Goal: Task Accomplishment & Management: Manage account settings

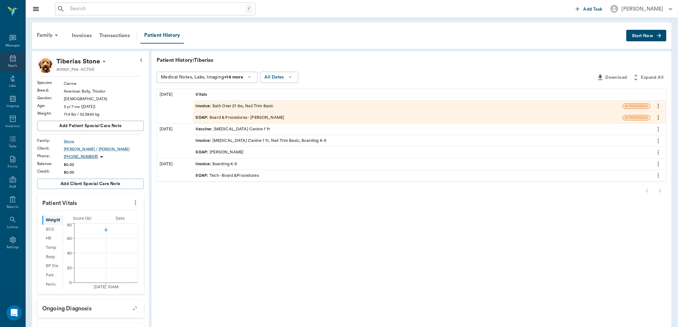
click at [8, 63] on div "Appts" at bounding box center [12, 62] width 25 height 20
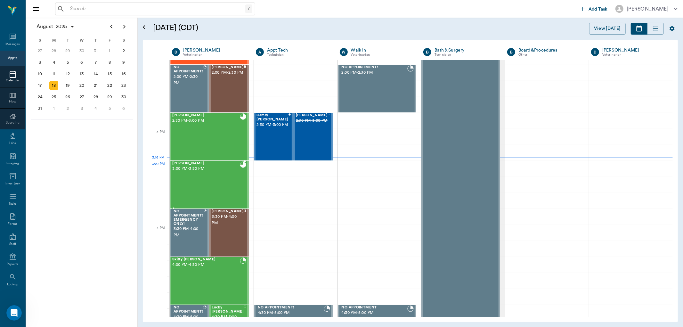
scroll to position [603, 0]
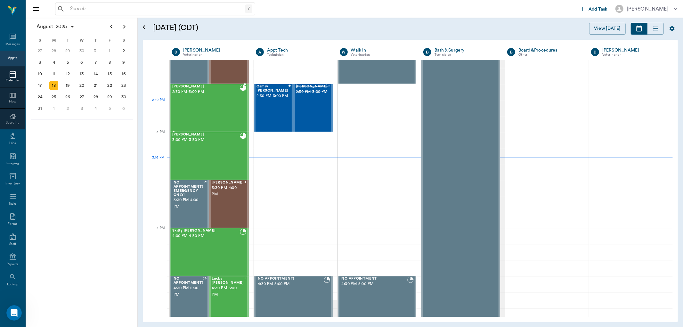
click at [202, 104] on div "Juniper Hallberg 2:30 PM - 3:00 PM" at bounding box center [206, 108] width 68 height 47
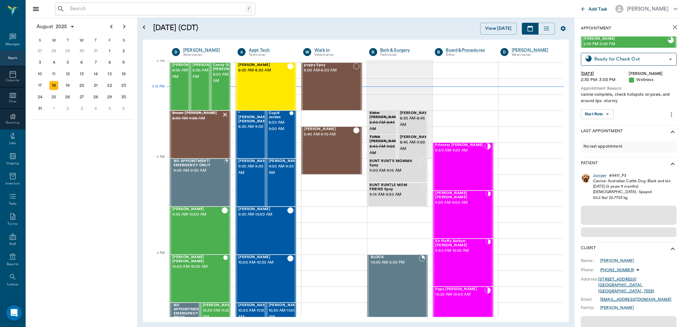
scroll to position [674, 0]
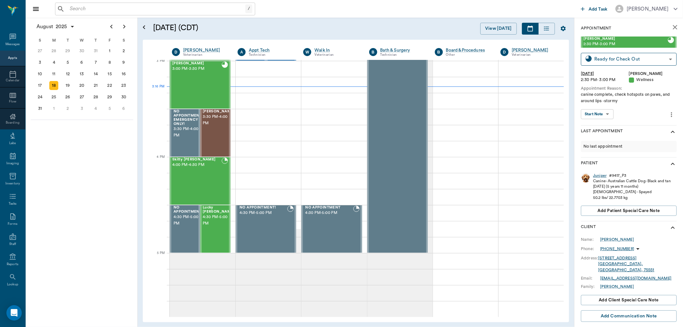
click at [601, 177] on div "Juniper" at bounding box center [599, 175] width 13 height 5
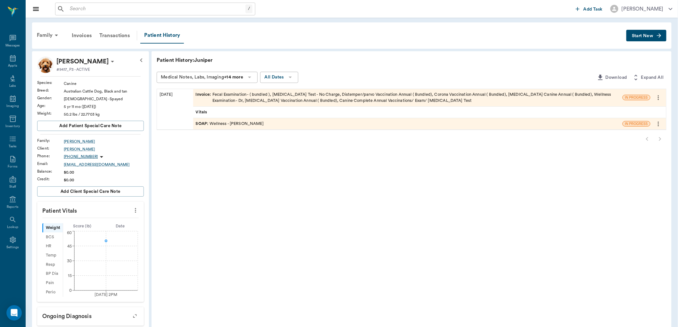
click at [201, 119] on div "SOAP : Wellness - [PERSON_NAME]" at bounding box center [407, 123] width 429 height 11
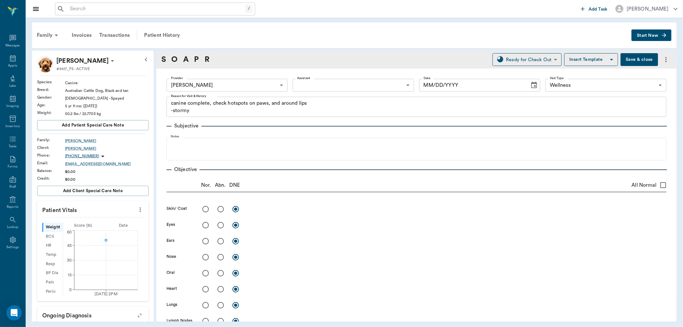
type input "63ec2f075fda476ae8351a4d"
type input "65d2be4f46e3a538d89b8c14"
type textarea "canine complete, check hotspots on paws, and around lips -stormy"
type input "[DATE]"
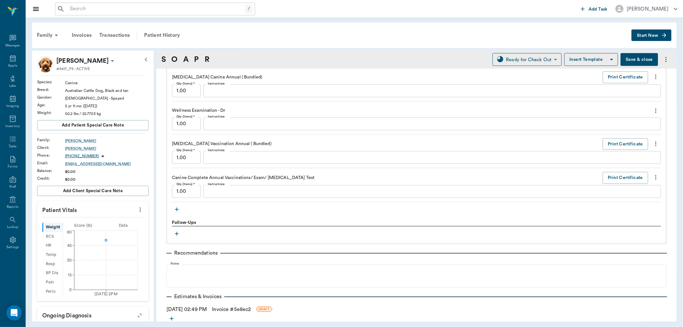
scroll to position [605, 0]
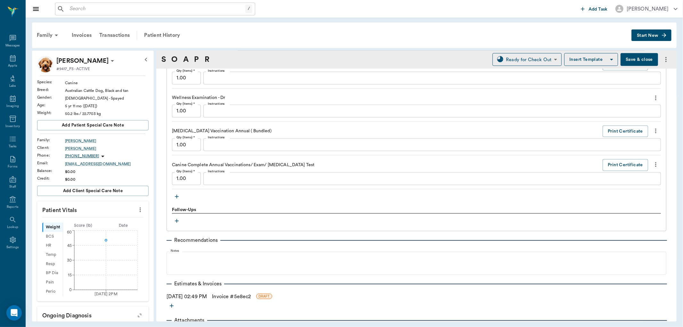
click at [176, 194] on icon "button" at bounding box center [177, 196] width 6 height 6
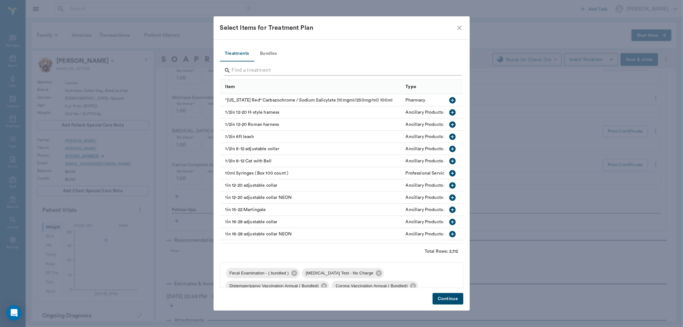
click at [235, 68] on input "Search" at bounding box center [342, 70] width 221 height 10
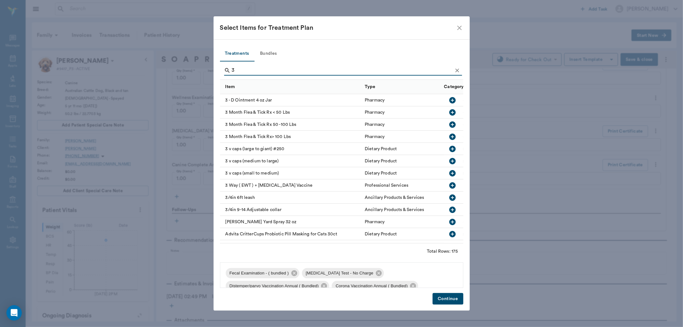
type input "3"
click at [449, 124] on icon "button" at bounding box center [453, 125] width 8 height 8
click at [444, 303] on button "Continue" at bounding box center [448, 299] width 30 height 12
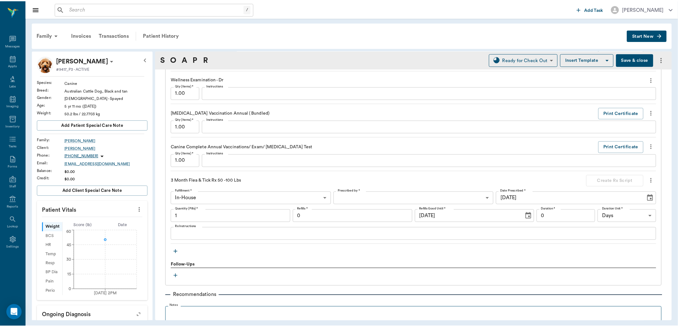
scroll to position [641, 0]
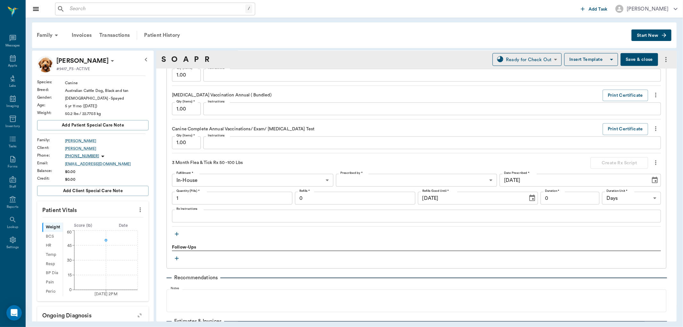
click at [629, 61] on button "Save & close" at bounding box center [639, 59] width 37 height 13
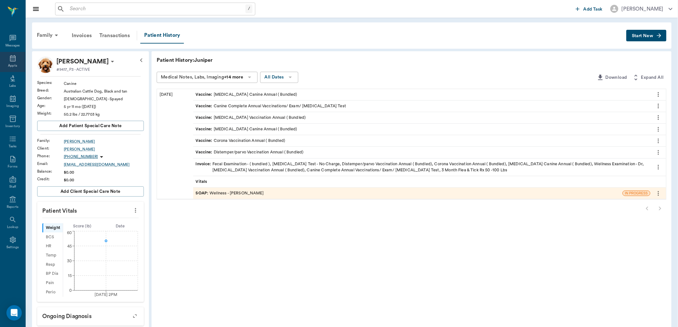
click at [20, 64] on div "Appts" at bounding box center [12, 62] width 25 height 20
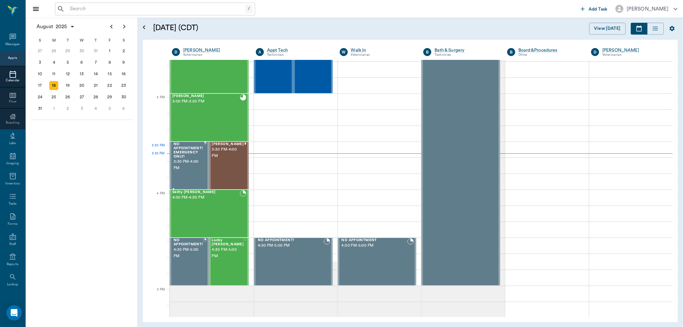
scroll to position [638, 0]
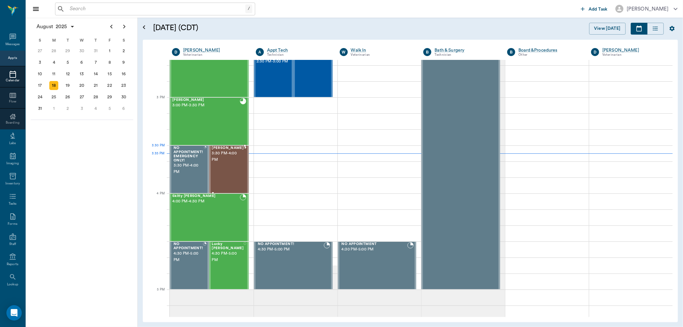
click at [219, 161] on span "3:30 PM - 4:00 PM" at bounding box center [228, 156] width 32 height 13
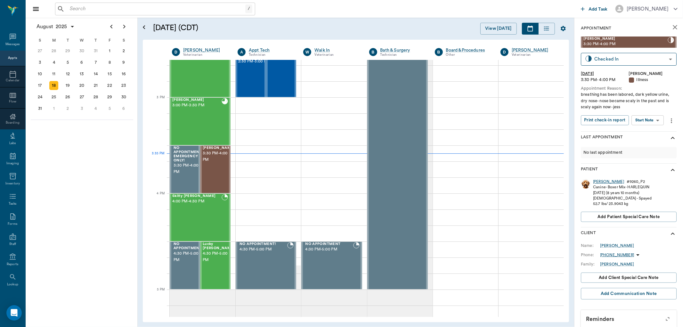
click at [598, 180] on div "[PERSON_NAME]" at bounding box center [608, 181] width 31 height 5
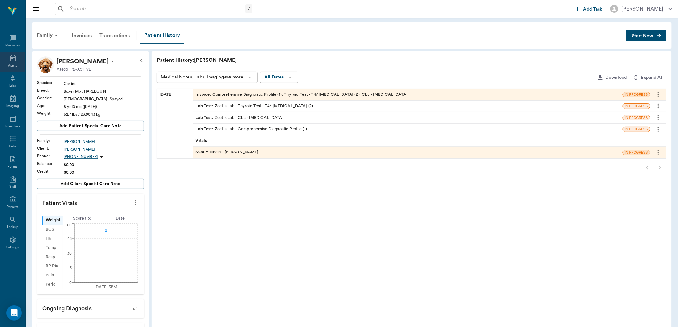
click at [9, 60] on icon at bounding box center [13, 58] width 8 height 8
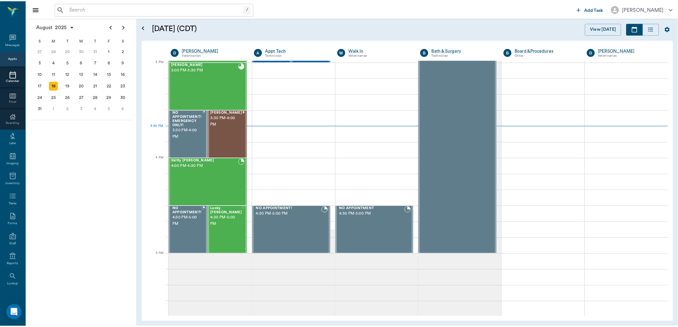
scroll to position [673, 0]
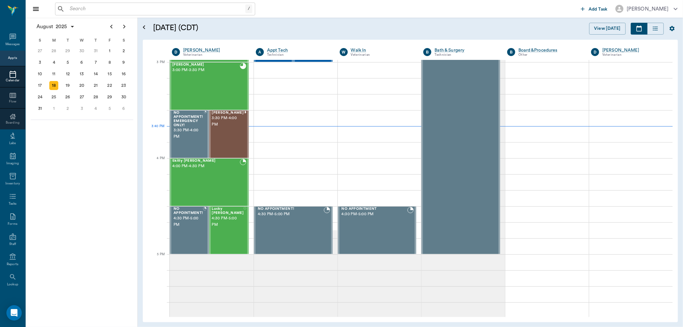
click at [108, 7] on input "text" at bounding box center [156, 8] width 178 height 9
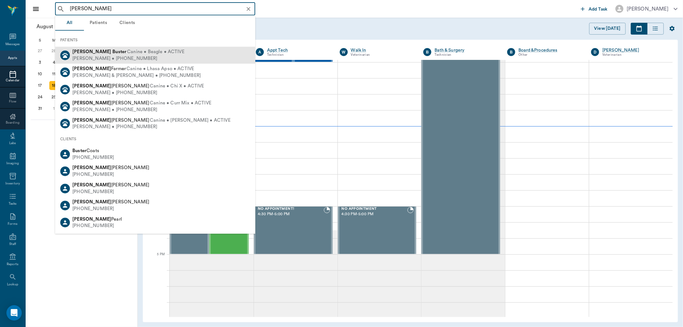
click at [127, 53] on span "Canine • Beagle • ACTIVE" at bounding box center [155, 52] width 57 height 7
type input "fred buster"
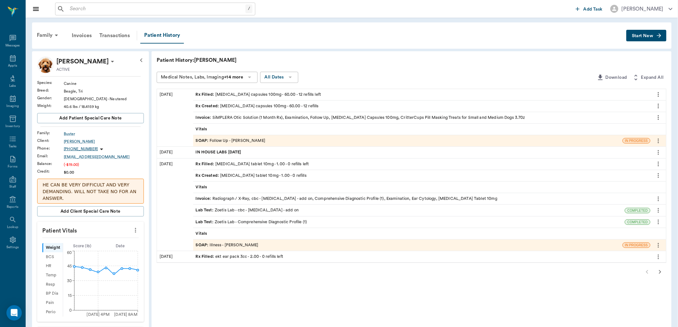
click at [207, 93] on span "Rx Filled :" at bounding box center [206, 95] width 20 height 6
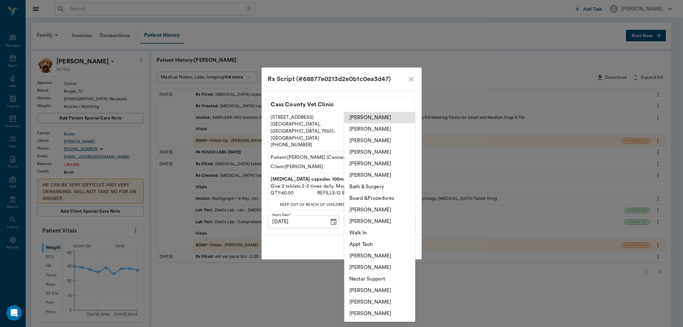
click at [370, 214] on body "/ ​ Add Task Dr. Bert Ellsworth Nectar Messages Appts Labs Imaging Inventory Ta…" at bounding box center [341, 278] width 683 height 556
click at [364, 131] on li "[PERSON_NAME]" at bounding box center [379, 129] width 71 height 12
type input "63ec2e7e52e12b0ba117b124"
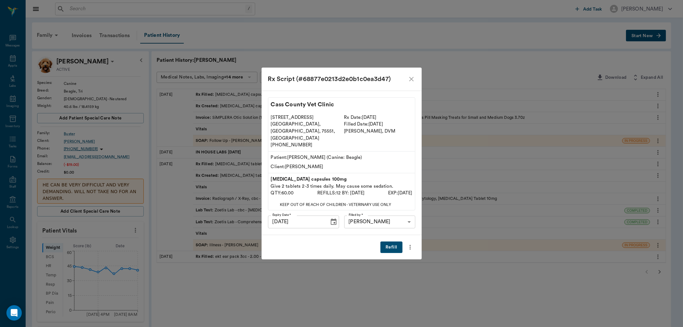
click at [389, 245] on button "Refill" at bounding box center [392, 248] width 22 height 12
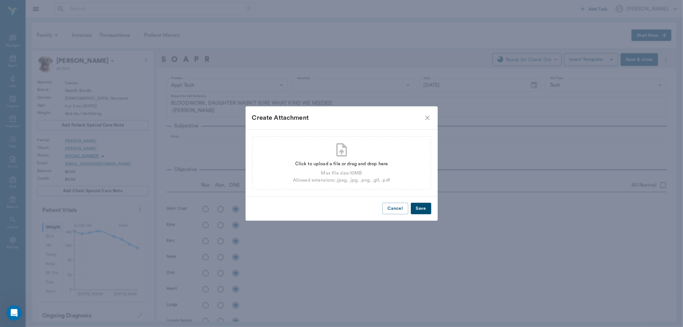
scroll to position [621, 0]
click at [429, 118] on icon "close" at bounding box center [428, 118] width 8 height 8
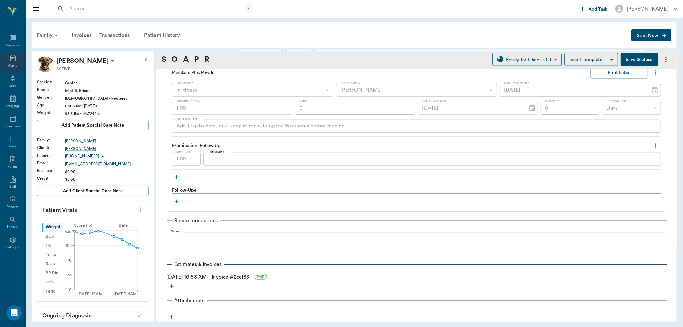
click at [22, 62] on div "Appts" at bounding box center [12, 62] width 25 height 20
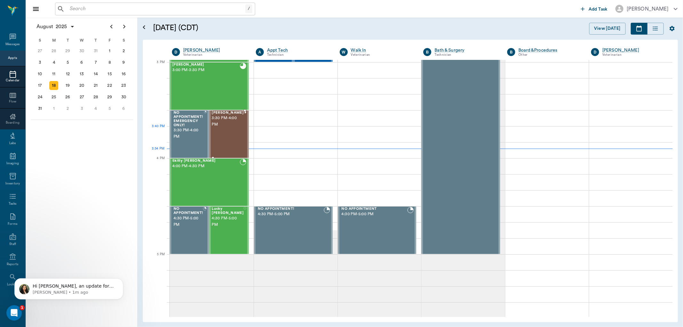
click at [229, 133] on div "Riley REYNOLDS 3:30 PM - 4:00 PM" at bounding box center [228, 134] width 32 height 47
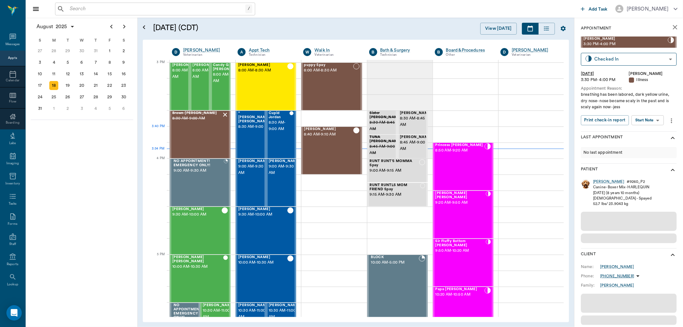
scroll to position [673, 0]
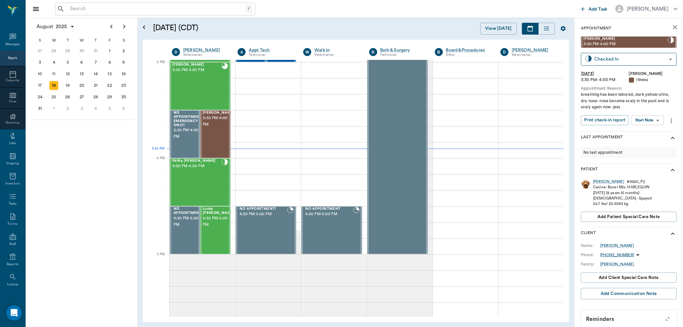
click at [646, 118] on body "/ ​ Add Task [PERSON_NAME] Nectar Messages Appts Calendar Flow Boarding Labs Im…" at bounding box center [341, 163] width 683 height 327
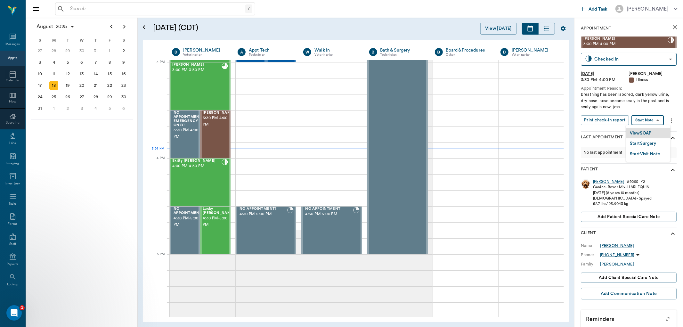
scroll to position [0, 0]
click at [646, 131] on button "View SOAP" at bounding box center [641, 133] width 22 height 7
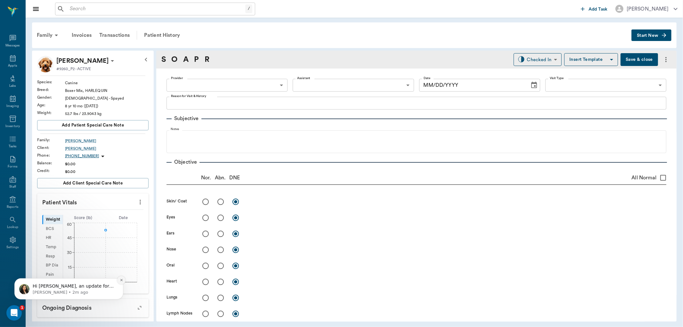
type input "63ec2f075fda476ae8351a4d"
type input "65d2be4f46e3a538d89b8c15"
type textarea "breathing has been labored, dark yellow urine, dry nose- nose became scaly in t…"
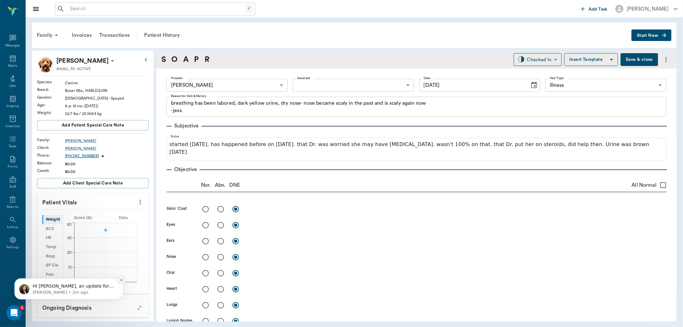
type input "[DATE]"
click at [120, 284] on button "Dismiss notification" at bounding box center [121, 280] width 8 height 8
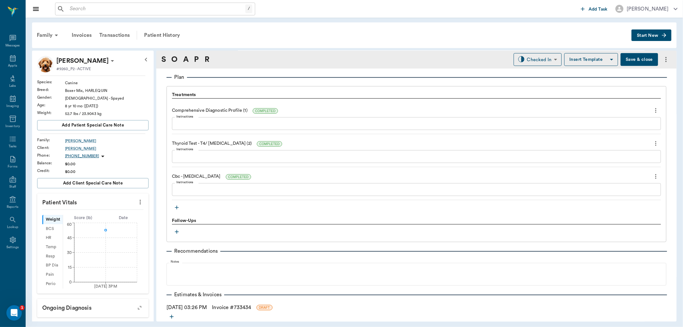
scroll to position [455, 0]
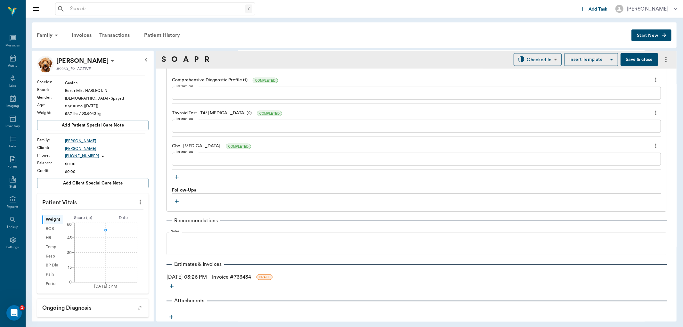
click at [177, 178] on icon "button" at bounding box center [177, 177] width 6 height 6
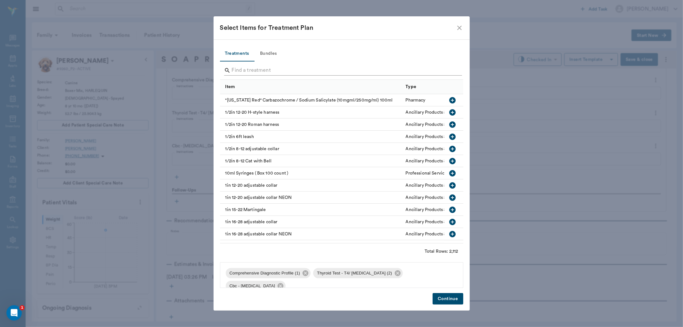
click at [262, 68] on input "Search" at bounding box center [342, 70] width 221 height 10
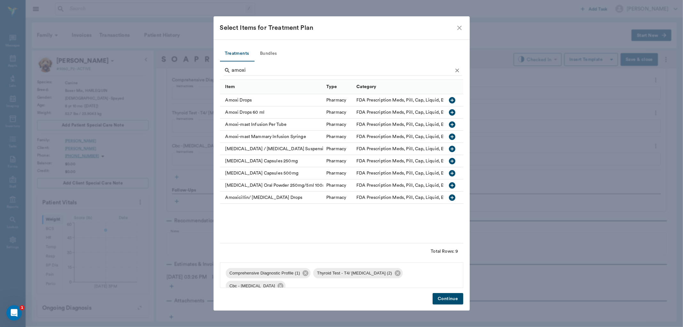
click at [455, 172] on icon "button" at bounding box center [452, 173] width 6 height 6
click at [299, 66] on input "amoxi" at bounding box center [342, 70] width 221 height 10
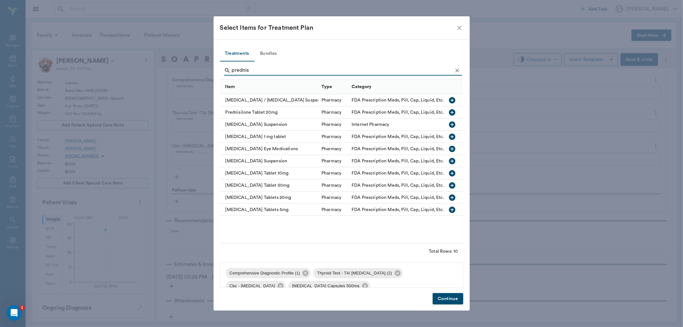
type input "prednis"
click at [451, 197] on icon "button" at bounding box center [453, 198] width 8 height 8
click at [457, 300] on button "Continue" at bounding box center [448, 299] width 30 height 12
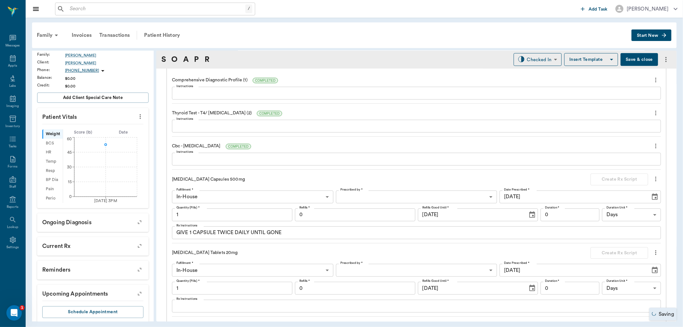
scroll to position [94, 0]
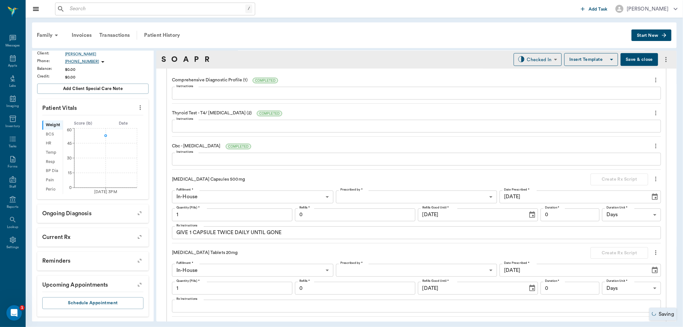
click at [196, 208] on label "Quantity (Pills) *" at bounding box center [187, 208] width 23 height 4
click at [196, 209] on input "1" at bounding box center [232, 215] width 120 height 13
type input "20"
click at [355, 196] on body "/ ​ Add Task [PERSON_NAME] Nectar Messages Appts Labs Imaging Inventory Tasks F…" at bounding box center [341, 163] width 683 height 327
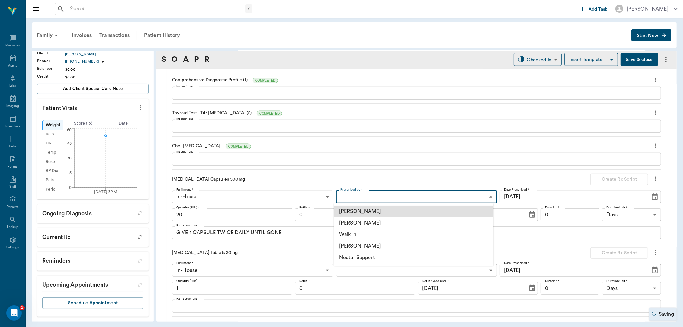
click at [378, 217] on li "[PERSON_NAME]" at bounding box center [414, 223] width 160 height 12
type input "63ec2f075fda476ae8351a4d"
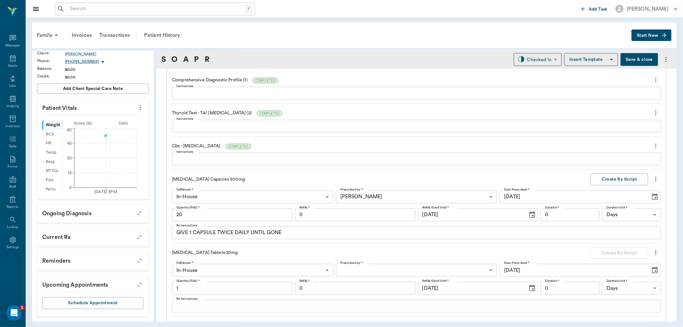
click at [347, 170] on div "Comprehensive Diagnostic Profile (1) COMPLETED Instructions x Instructions Thyr…" at bounding box center [416, 194] width 489 height 246
click at [623, 179] on button "Create Rx Script" at bounding box center [620, 180] width 58 height 12
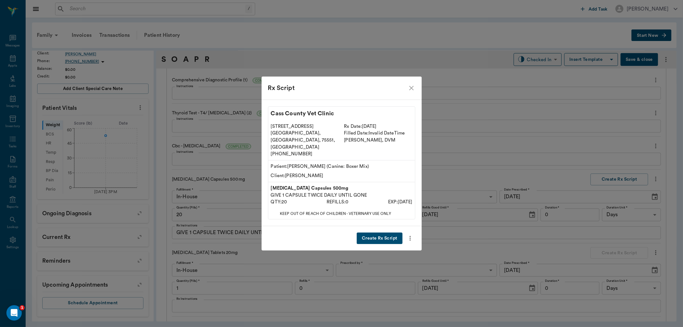
click at [390, 233] on button "Create Rx Script" at bounding box center [379, 239] width 45 height 12
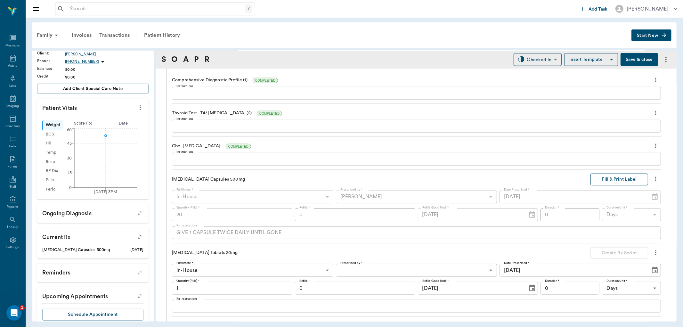
click at [611, 182] on button "Fill & Print Label" at bounding box center [620, 180] width 58 height 12
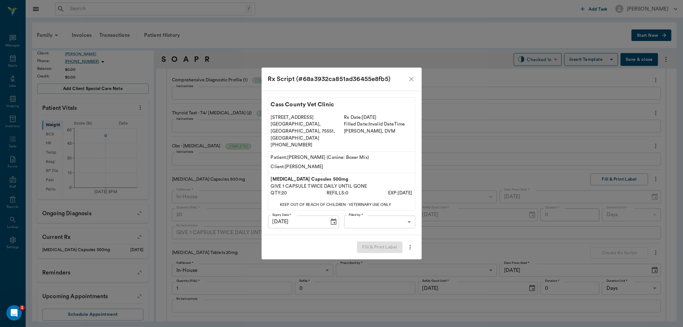
click at [374, 217] on body "/ ​ Add Task [PERSON_NAME] Nectar Messages Appts Labs Imaging Inventory Tasks F…" at bounding box center [341, 163] width 683 height 327
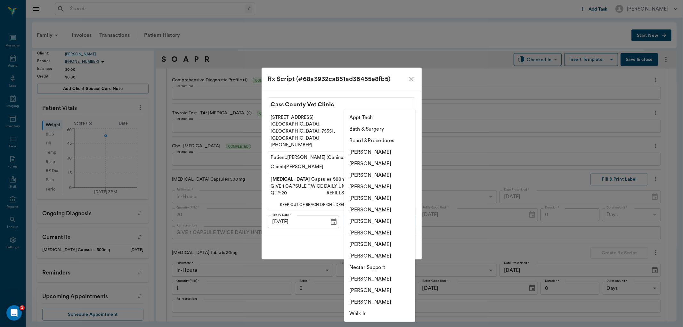
click at [395, 164] on li "[PERSON_NAME]" at bounding box center [379, 164] width 71 height 12
type input "642ef10e332a41444de2bad1"
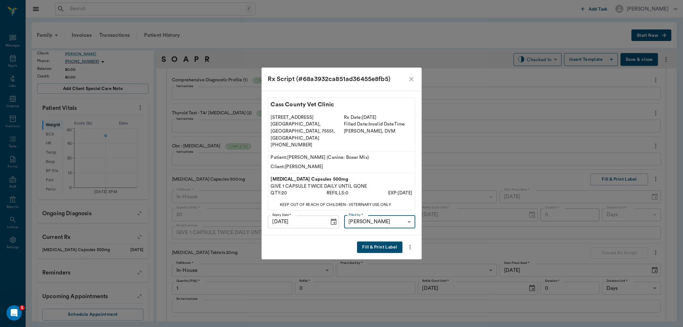
click at [383, 242] on button "Fill & Print Label" at bounding box center [379, 248] width 45 height 12
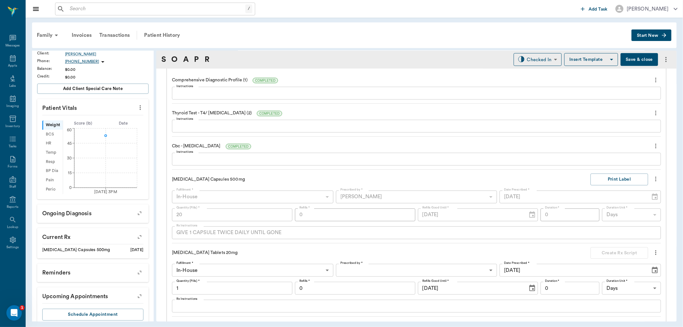
click at [203, 290] on input "1" at bounding box center [232, 288] width 120 height 13
type input "25"
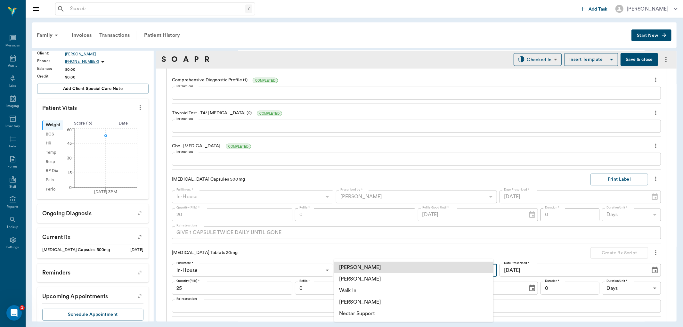
click at [376, 264] on body "/ ​ Add Task [PERSON_NAME] Nectar Messages Appts Labs Imaging Inventory Tasks F…" at bounding box center [341, 163] width 683 height 327
click at [376, 280] on li "[PERSON_NAME]" at bounding box center [414, 279] width 160 height 12
type input "63ec2f075fda476ae8351a4d"
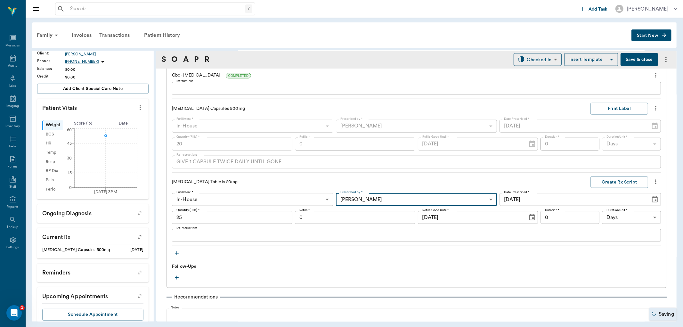
scroll to position [526, 0]
click at [226, 237] on textarea "Rx Instructions" at bounding box center [416, 235] width 480 height 7
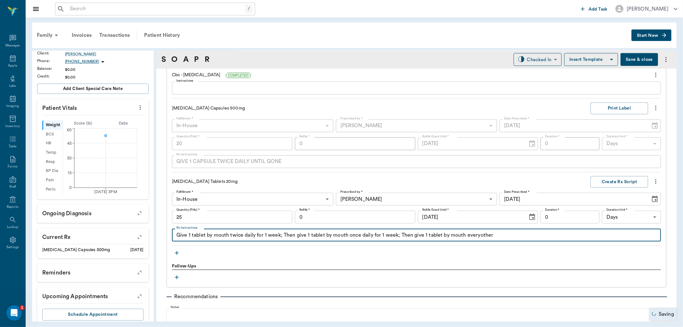
click at [477, 236] on textarea "Give 1 tablet by mouth twice daily for 1 week; Then give 1 tablet by mouth once…" at bounding box center [416, 235] width 480 height 7
click at [482, 235] on textarea "Give 1 tablet by mouth twice daily for 1 week; Then give 1 tablet by mouth once…" at bounding box center [416, 235] width 480 height 7
click at [524, 235] on textarea "Give 1 tablet by mouth twice daily for 1 week; Then give 1 tablet by mouth once…" at bounding box center [416, 235] width 480 height 7
type textarea "Give 1 tablet by mouth twice daily for 1 week; Then give 1 tablet by mouth once…"
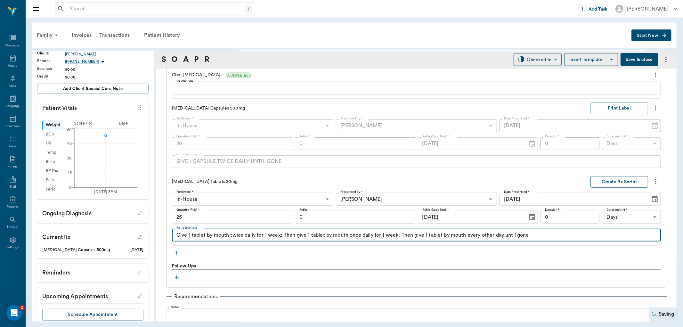
click at [616, 180] on button "Create Rx Script" at bounding box center [620, 182] width 58 height 12
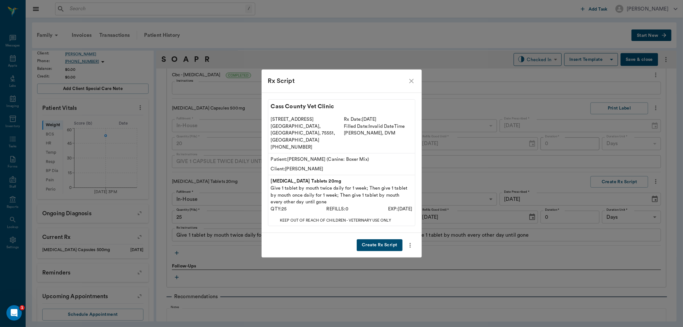
click at [374, 239] on button "Create Rx Script" at bounding box center [379, 245] width 45 height 12
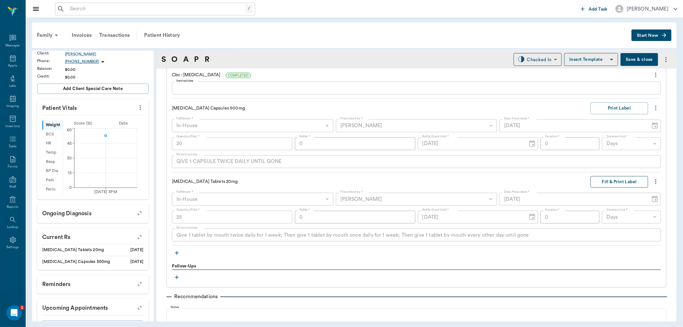
click at [618, 178] on button "Fill & Print Label" at bounding box center [620, 182] width 58 height 12
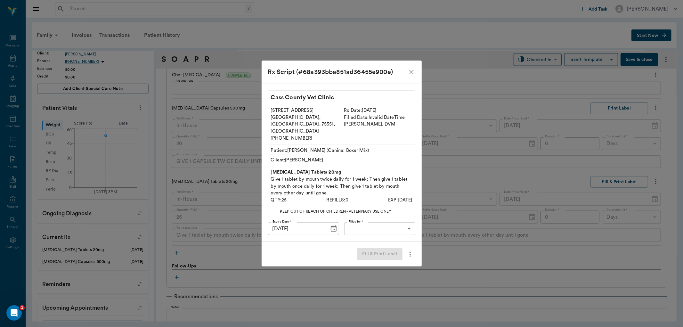
click at [385, 225] on body "/ ​ Add Task [PERSON_NAME] Nectar Messages Appts Labs Imaging Inventory Tasks F…" at bounding box center [341, 163] width 683 height 327
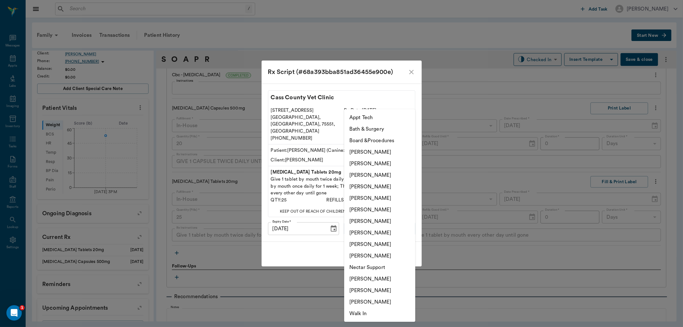
click at [388, 167] on li "[PERSON_NAME]" at bounding box center [379, 164] width 71 height 12
type input "642ef10e332a41444de2bad1"
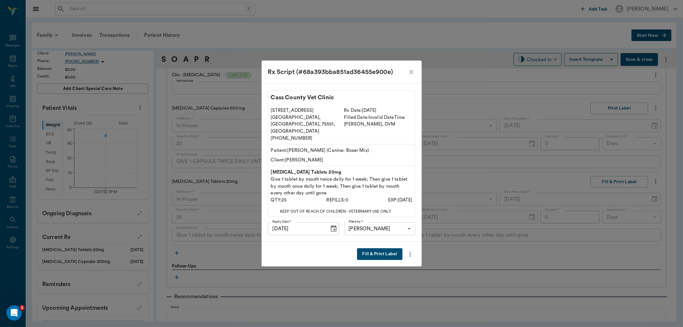
click at [377, 248] on button "Fill & Print Label" at bounding box center [379, 254] width 45 height 12
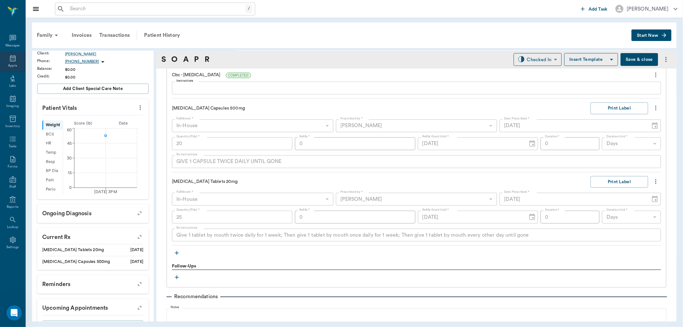
click at [13, 63] on div "Appts" at bounding box center [12, 65] width 9 height 5
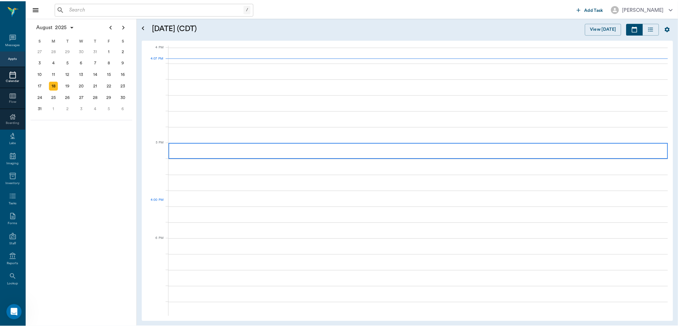
scroll to position [769, 0]
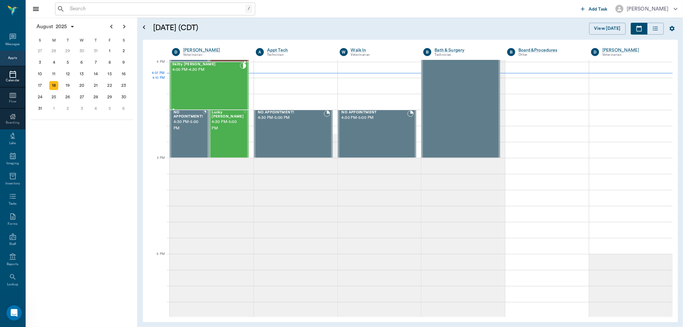
click at [219, 85] on div "Skitty [PERSON_NAME] 4:00 PM - 4:30 PM" at bounding box center [206, 85] width 68 height 47
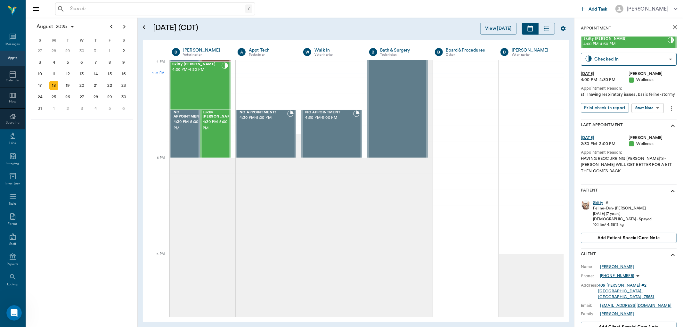
click at [599, 202] on div "Skitty" at bounding box center [598, 202] width 10 height 5
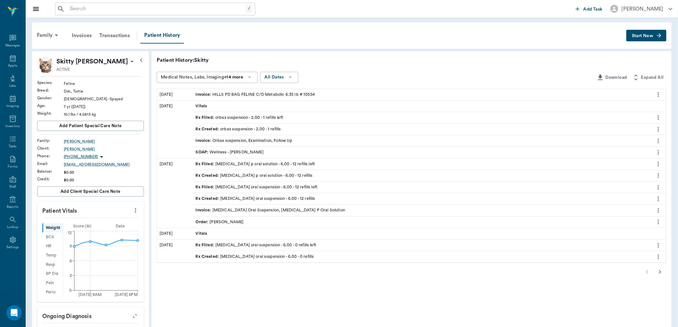
click at [232, 221] on div "Order : [PERSON_NAME]" at bounding box center [220, 222] width 48 height 6
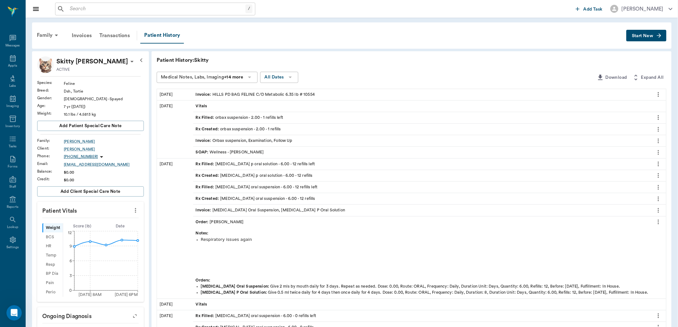
click at [223, 151] on div "SOAP : Wellness - [PERSON_NAME]" at bounding box center [230, 152] width 68 height 6
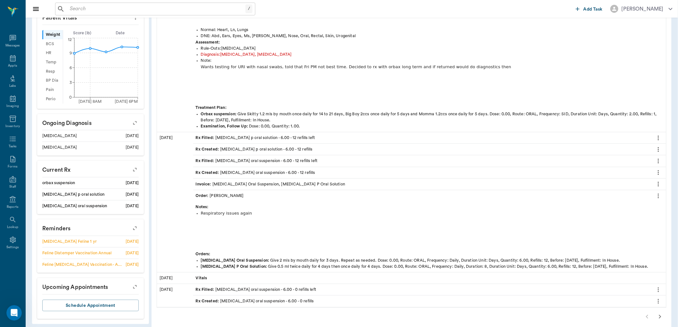
scroll to position [202, 0]
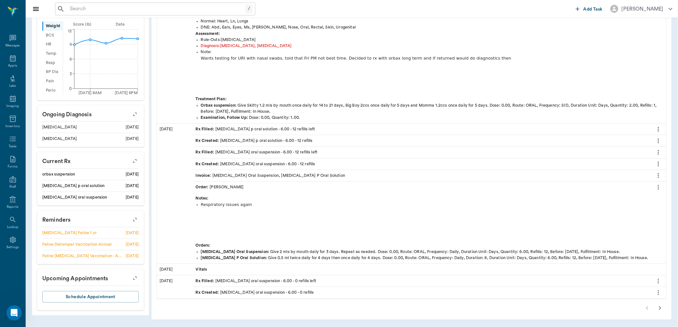
click at [659, 308] on icon "button" at bounding box center [660, 308] width 8 height 8
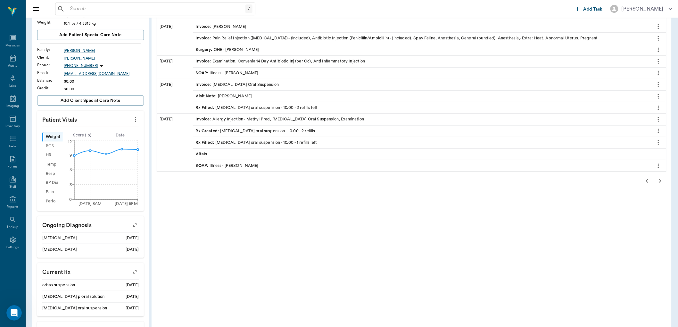
scroll to position [55, 0]
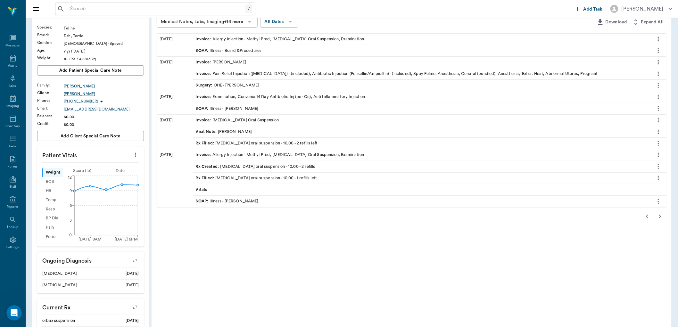
click at [298, 87] on div "Surgery : OHE - [PERSON_NAME]" at bounding box center [421, 85] width 457 height 11
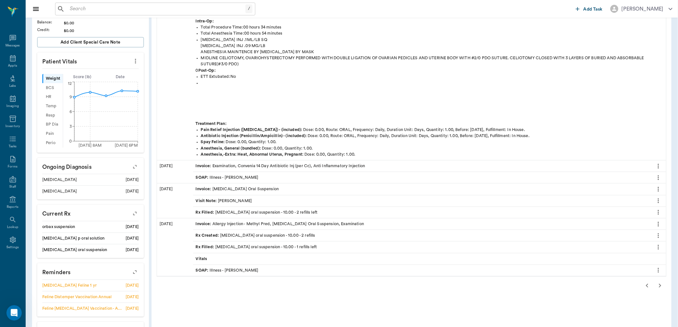
scroll to position [162, 0]
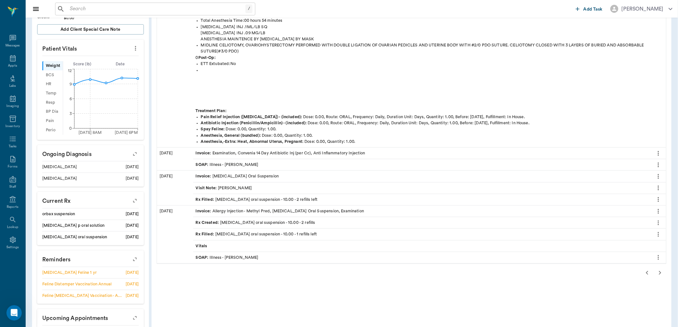
click at [265, 164] on div "SOAP : Illness - [PERSON_NAME]" at bounding box center [421, 164] width 457 height 11
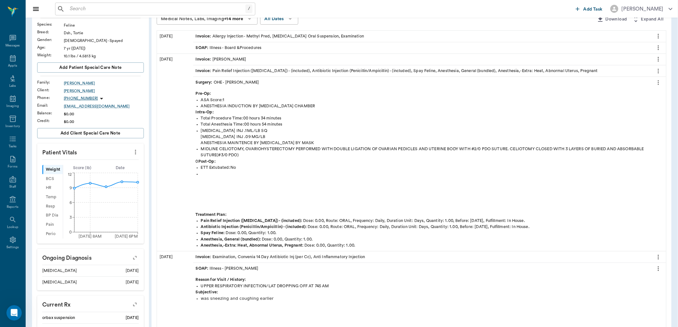
scroll to position [20, 0]
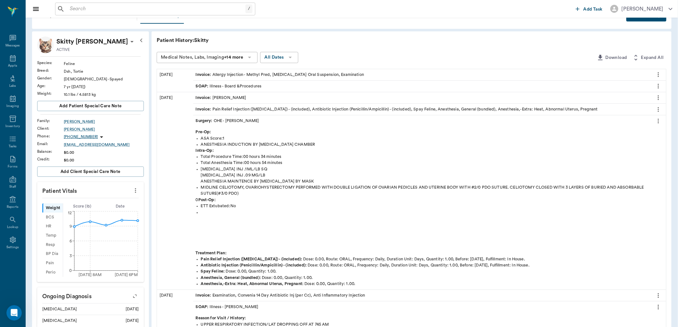
click at [292, 83] on div "SOAP : Illness - Board &Procedures" at bounding box center [421, 86] width 457 height 11
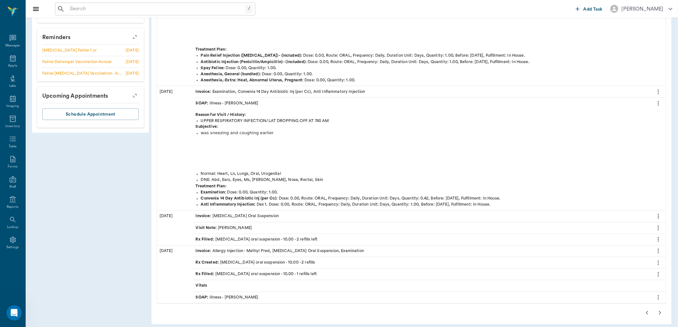
scroll to position [389, 0]
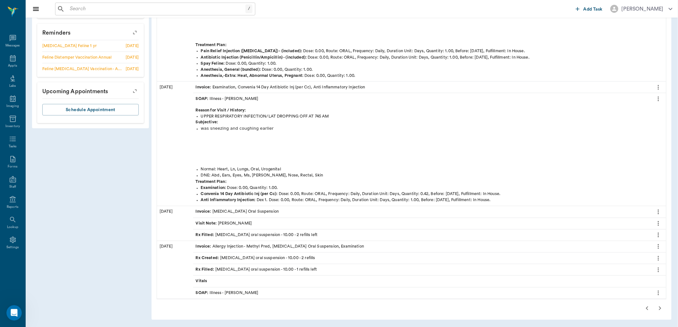
click at [659, 308] on icon "button" at bounding box center [660, 309] width 8 height 8
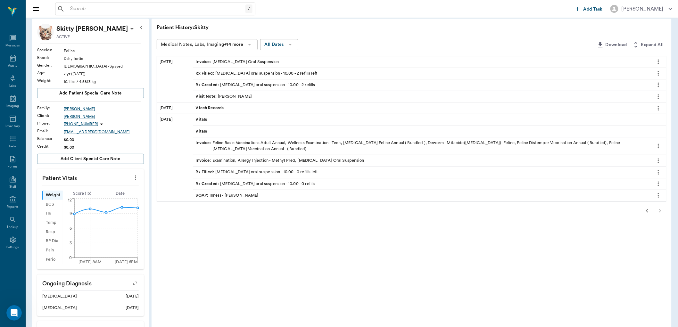
scroll to position [20, 0]
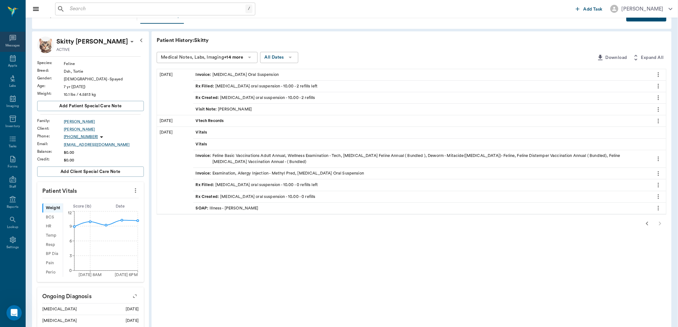
click at [19, 51] on div "Messages" at bounding box center [12, 42] width 25 height 20
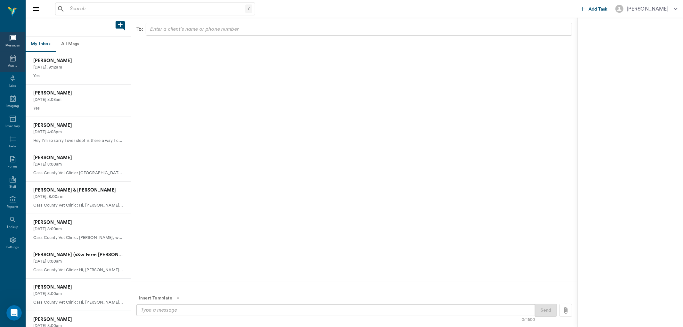
click at [13, 60] on icon at bounding box center [13, 58] width 6 height 6
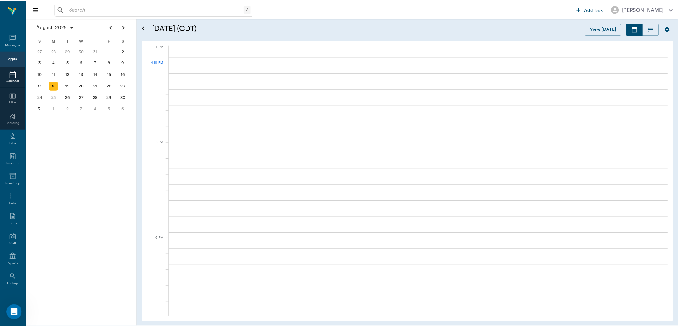
scroll to position [770, 0]
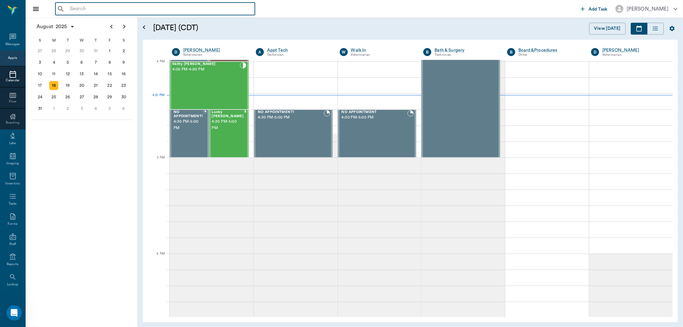
click at [173, 11] on input "text" at bounding box center [159, 8] width 185 height 9
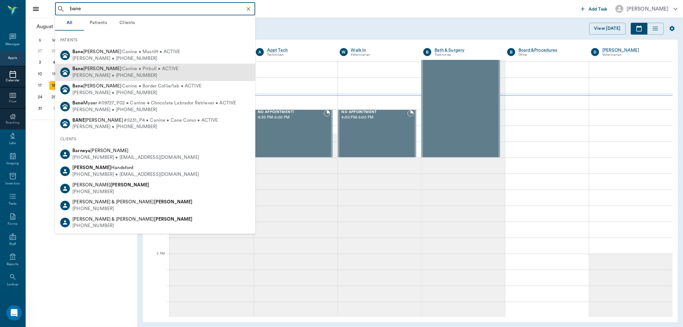
click at [141, 80] on div "[PERSON_NAME] [PERSON_NAME] Canine • Pitbull • ACTIVE [PERSON_NAME] • [PHONE_NU…" at bounding box center [155, 72] width 200 height 17
type input "bane"
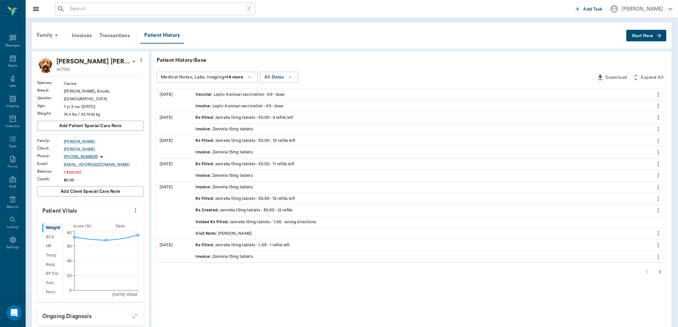
click at [261, 118] on div "Rx Filled : zenrelia 15mg tablets - 30.00 - 9 refills left" at bounding box center [245, 118] width 98 height 6
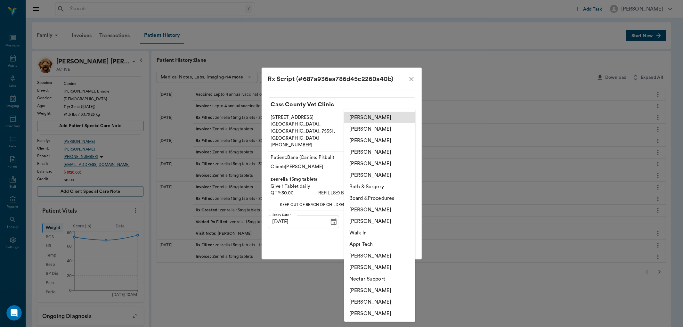
click at [403, 215] on body "/ ​ Add Task [PERSON_NAME] Nectar Messages Appts Labs Imaging Inventory Tasks F…" at bounding box center [341, 239] width 683 height 478
click at [390, 223] on li "[PERSON_NAME]" at bounding box center [379, 222] width 71 height 12
type input "642ef10e332a41444de2bad1"
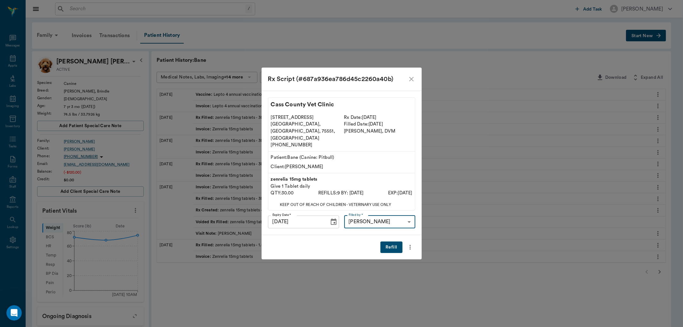
click at [391, 242] on button "Refill" at bounding box center [392, 248] width 22 height 12
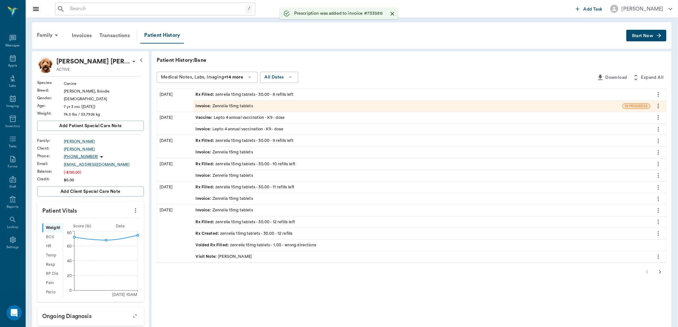
click at [345, 110] on div "Invoice : Zenrelia 15mg tablets" at bounding box center [407, 106] width 429 height 11
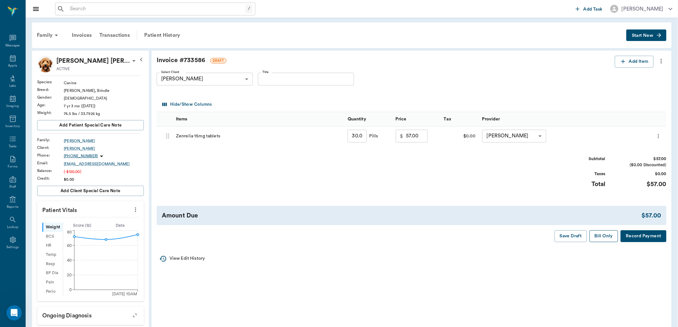
click at [596, 236] on button "Bill Only" at bounding box center [603, 236] width 29 height 12
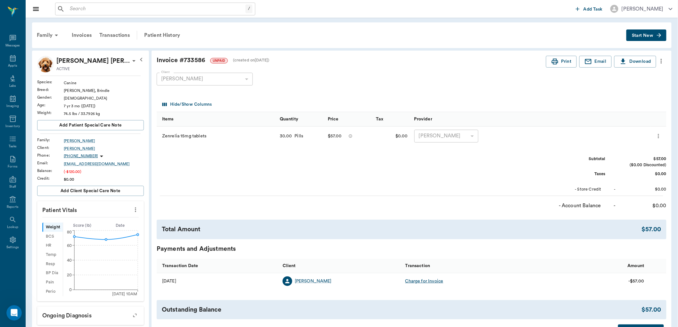
click at [207, 6] on input "text" at bounding box center [156, 8] width 178 height 9
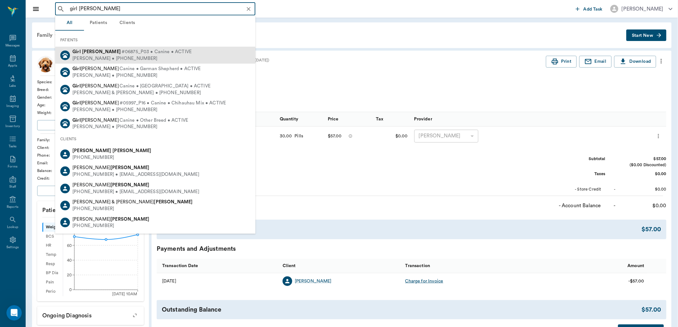
click at [183, 57] on div "Girl [PERSON_NAME] #06875_P03 • Canine • ACTIVE [PERSON_NAME] • [PHONE_NUMBER]" at bounding box center [155, 55] width 200 height 17
type input "girl [PERSON_NAME]"
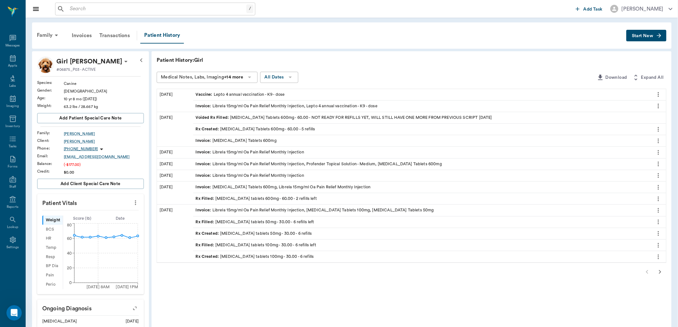
click at [291, 127] on div "Rx Created : [MEDICAL_DATA] Tablets 600mg - 60.00 - 5 refills" at bounding box center [255, 129] width 119 height 6
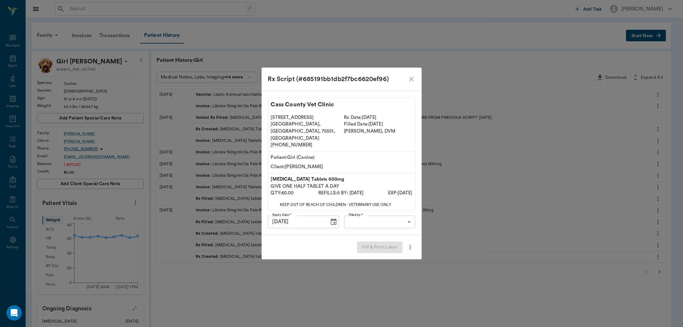
click at [404, 216] on body "/ ​ Add Task [PERSON_NAME] Nectar Messages Appts Labs Imaging Inventory Tasks F…" at bounding box center [341, 247] width 683 height 494
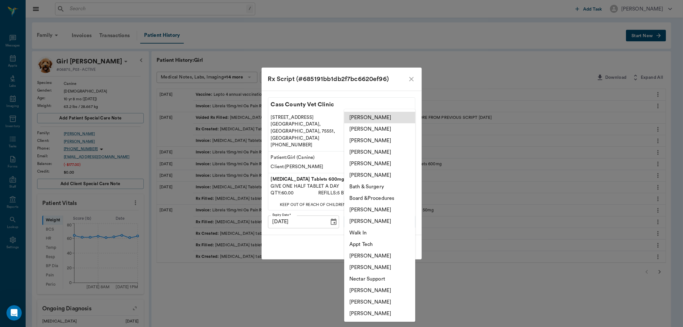
click at [386, 223] on li "[PERSON_NAME]" at bounding box center [379, 222] width 71 height 12
type input "642ef10e332a41444de2bad1"
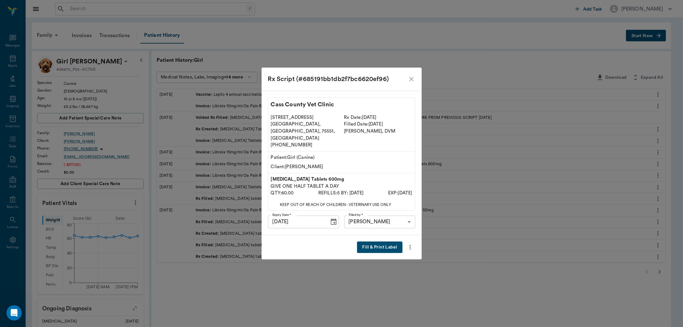
click at [377, 242] on button "Fill & Print Label" at bounding box center [379, 248] width 45 height 12
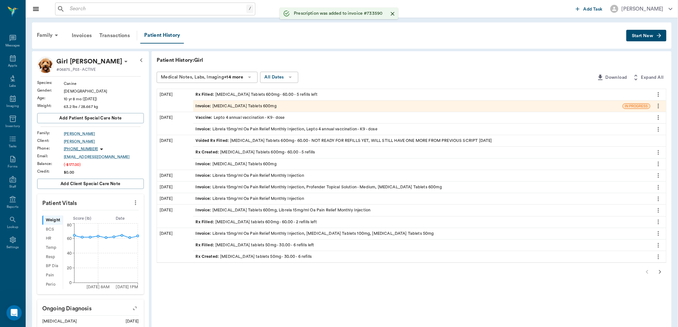
click at [263, 104] on div "Invoice : [MEDICAL_DATA] Tablets 600mg" at bounding box center [236, 106] width 81 height 6
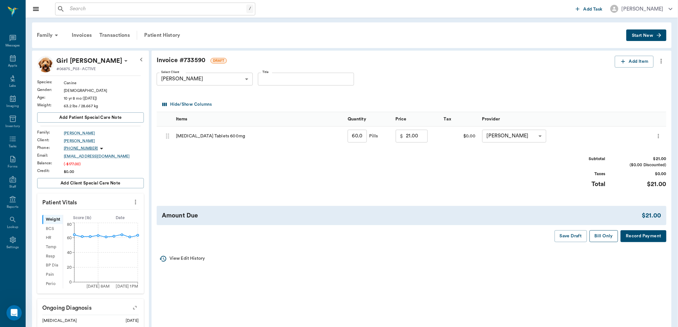
click at [604, 237] on button "Bill Only" at bounding box center [603, 236] width 29 height 12
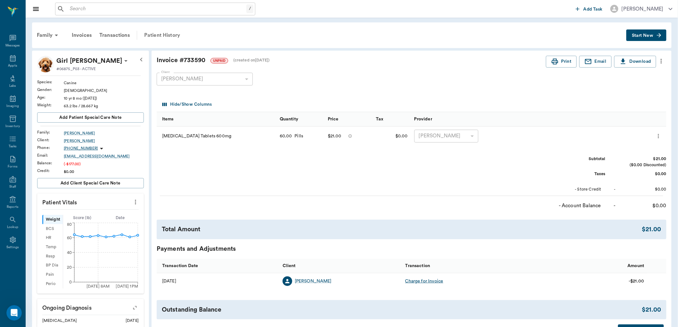
click at [173, 35] on div "Patient History" at bounding box center [162, 35] width 44 height 15
